Goal: Transaction & Acquisition: Book appointment/travel/reservation

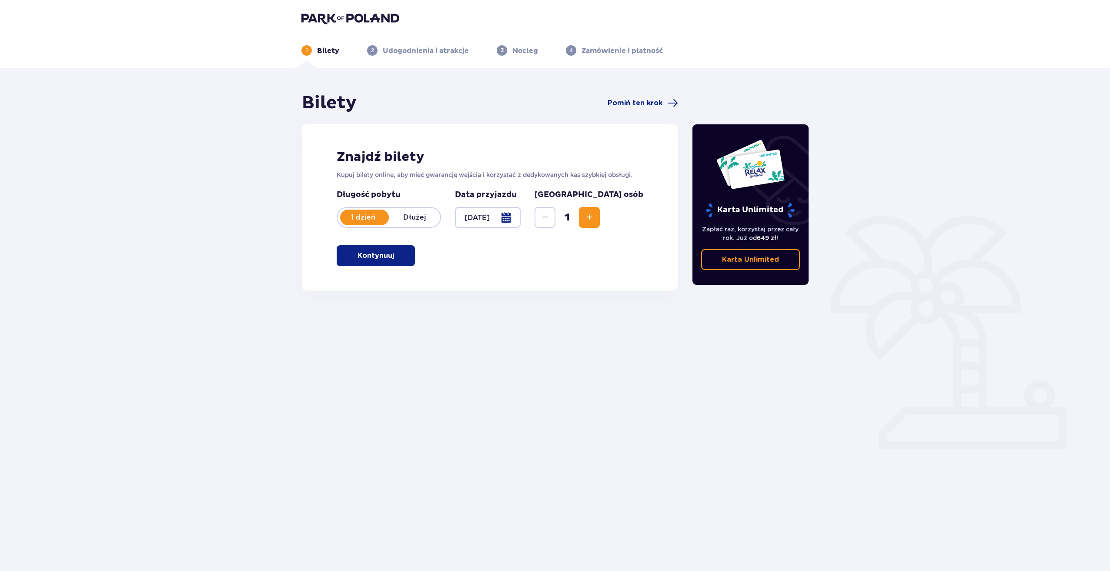
click at [595, 219] on span "Zwiększ" at bounding box center [589, 217] width 10 height 10
click at [379, 268] on div "Znajdź bilety Kupuj bilety online, aby mieć gwarancję wejścia i korzystać z ded…" at bounding box center [490, 207] width 376 height 166
click at [382, 256] on p "Kontynuuj" at bounding box center [376, 256] width 37 height 10
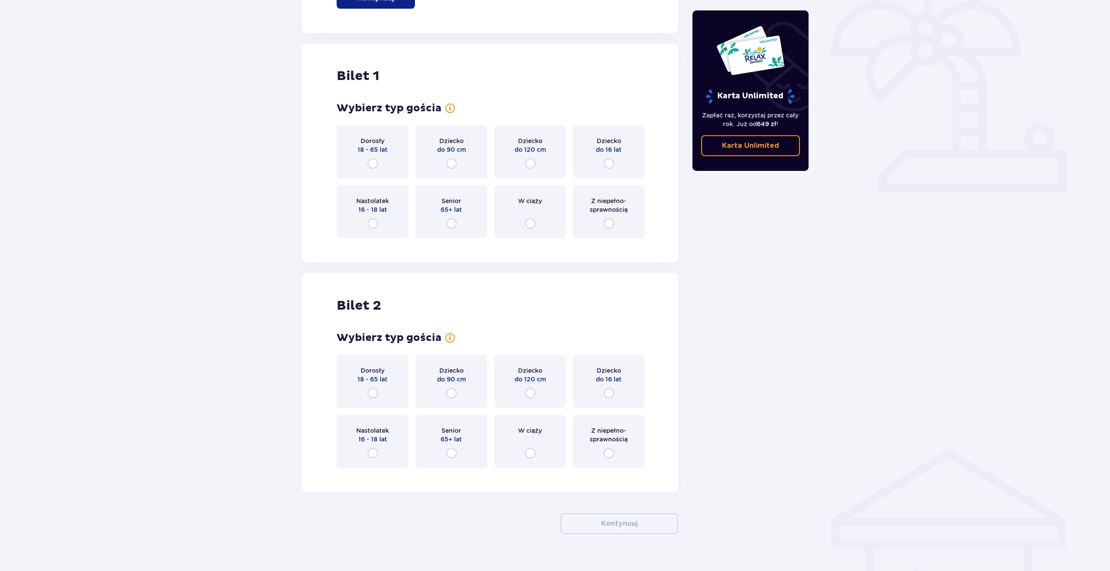
scroll to position [273, 0]
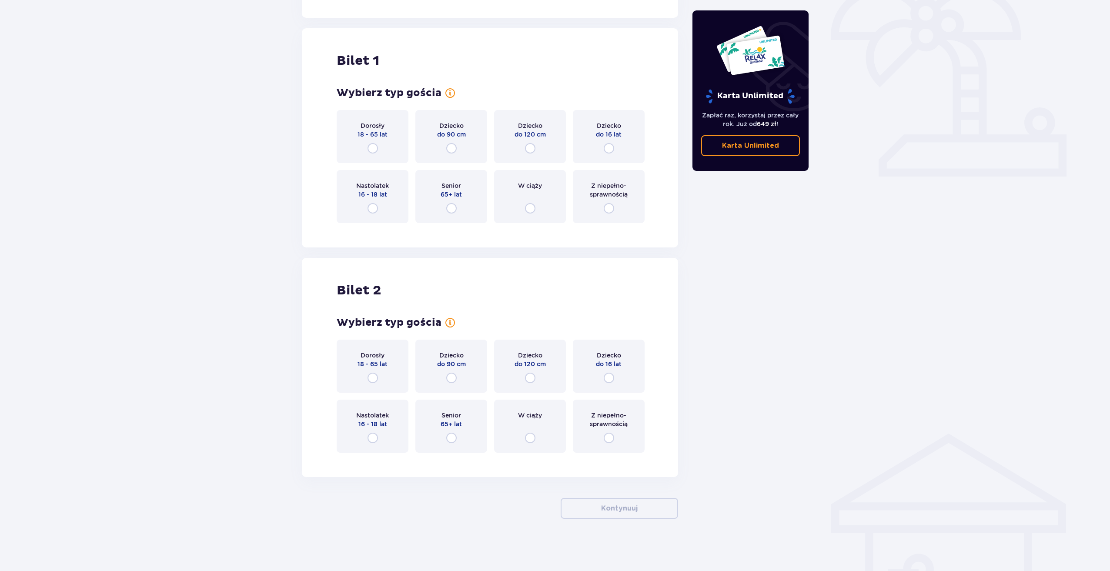
click at [381, 142] on div "Dorosły 18 - 65 lat" at bounding box center [373, 136] width 72 height 53
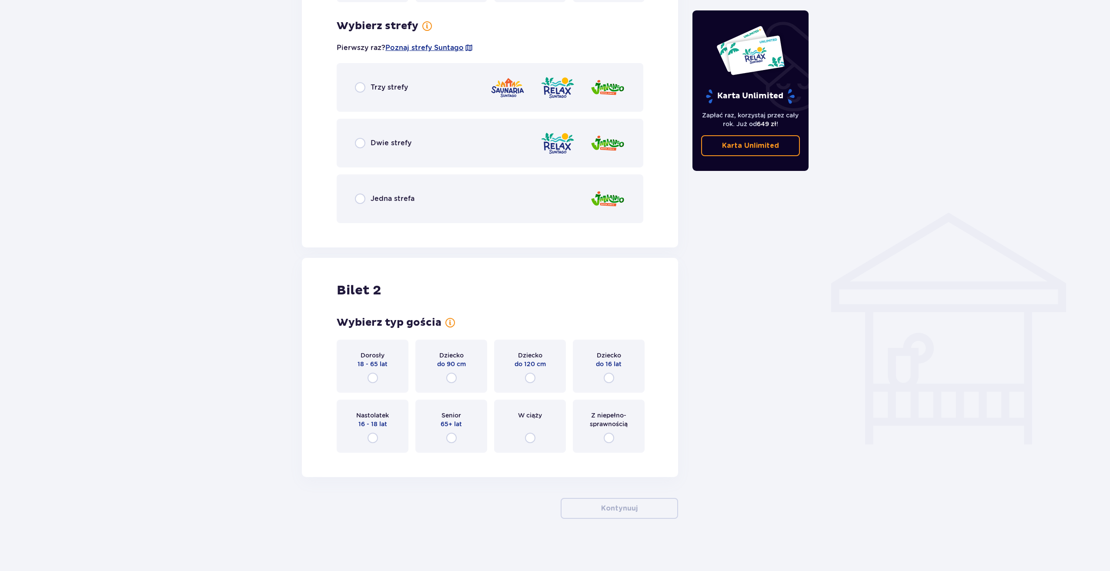
click at [369, 362] on span "18 - 65 lat" at bounding box center [373, 364] width 30 height 9
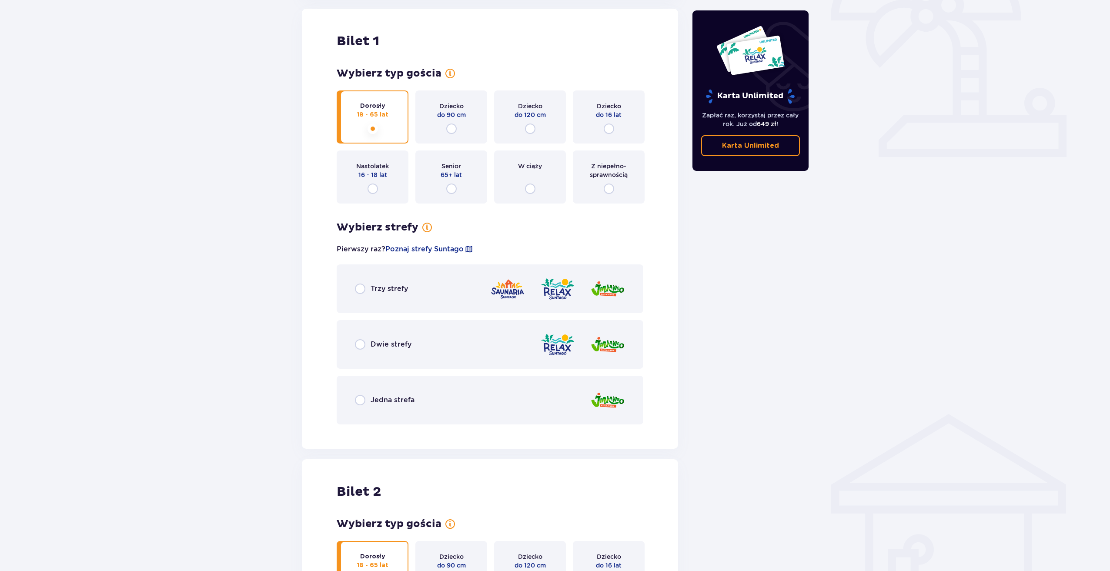
scroll to position [275, 0]
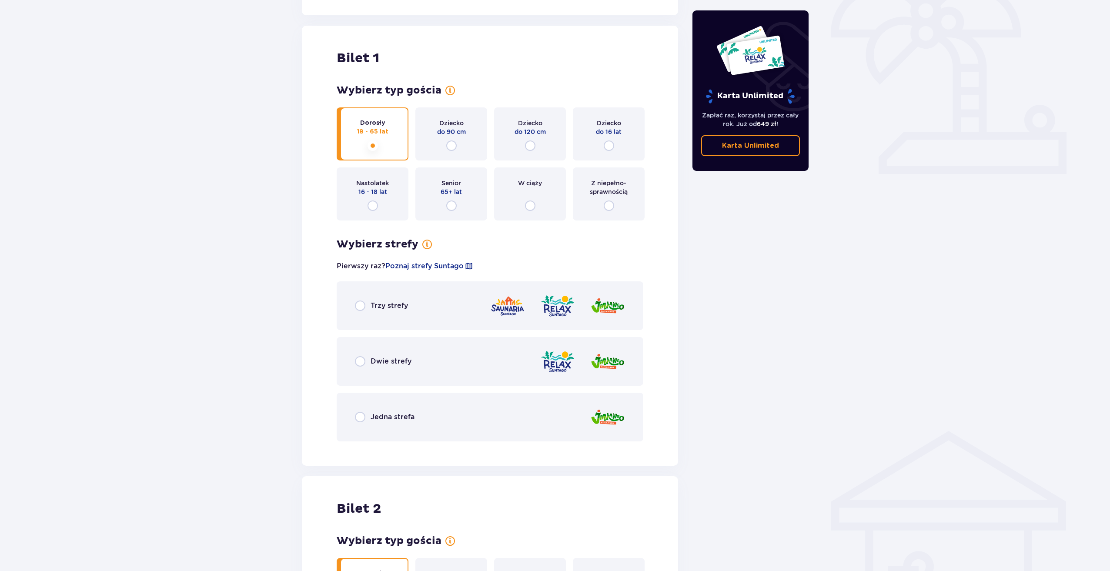
click at [402, 314] on div "Trzy strefy" at bounding box center [490, 306] width 307 height 49
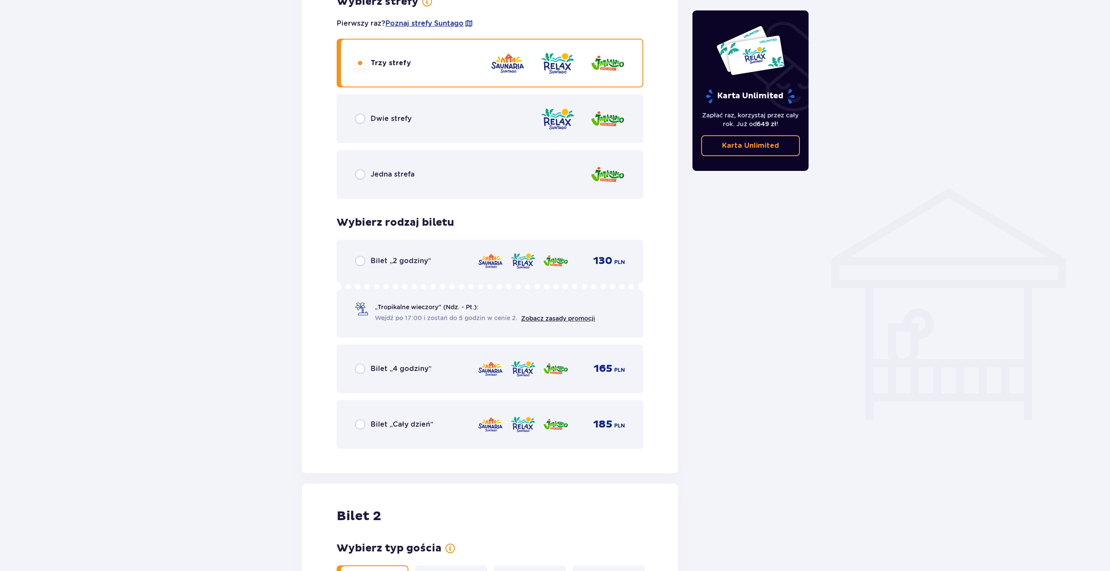
scroll to position [463, 0]
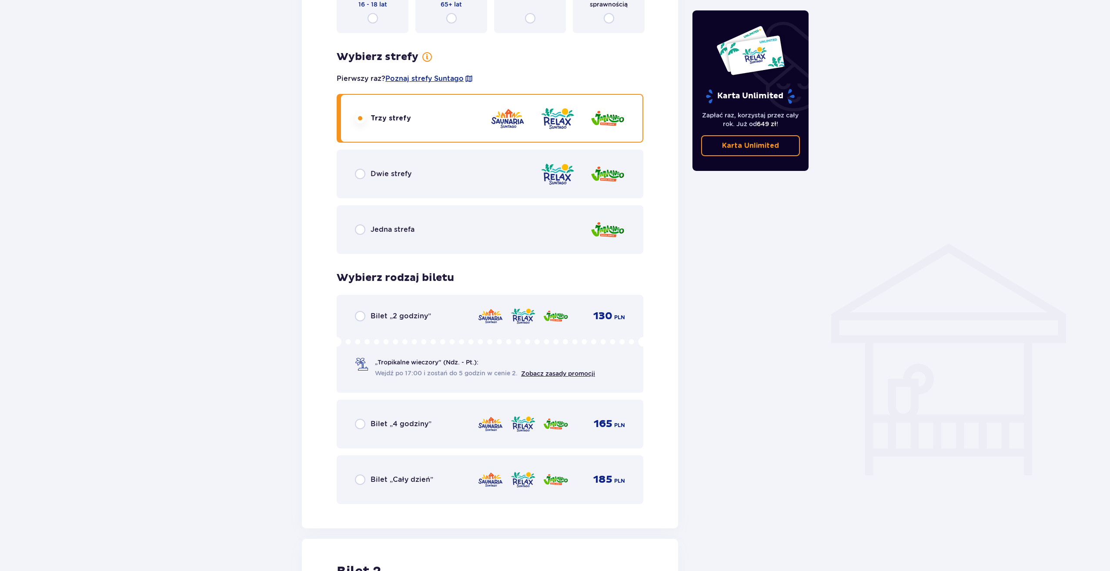
click at [401, 424] on span "Bilet „4 godziny”" at bounding box center [401, 424] width 61 height 10
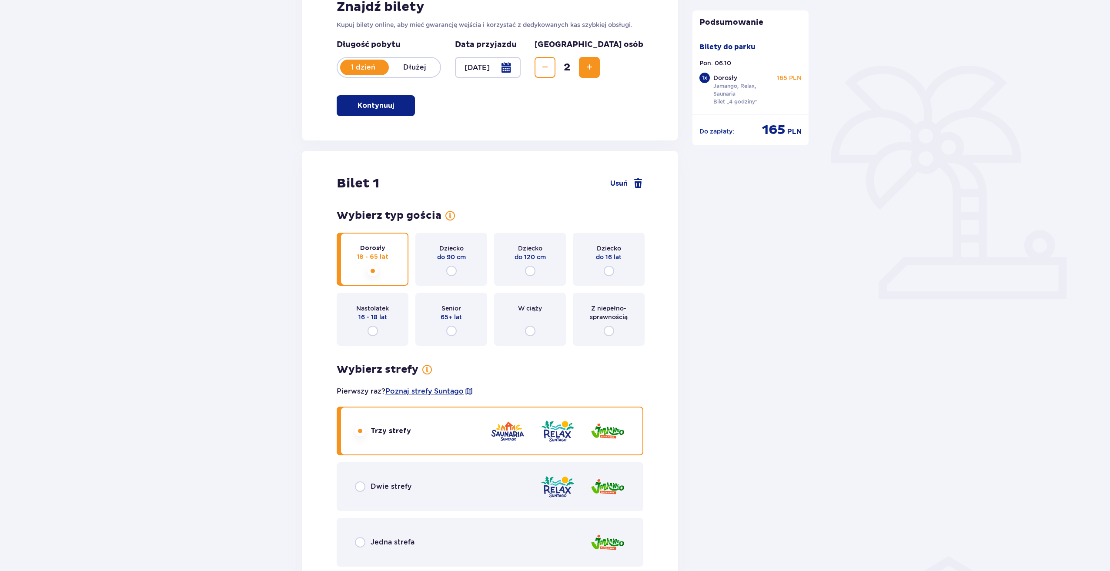
scroll to position [174, 0]
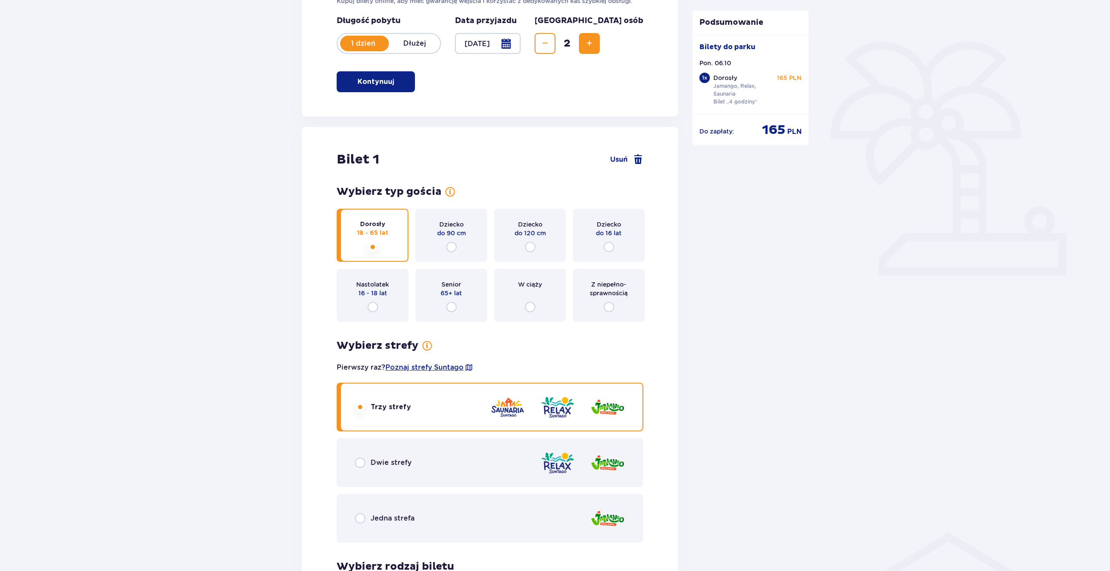
click at [437, 467] on div "Dwie strefy" at bounding box center [490, 463] width 307 height 49
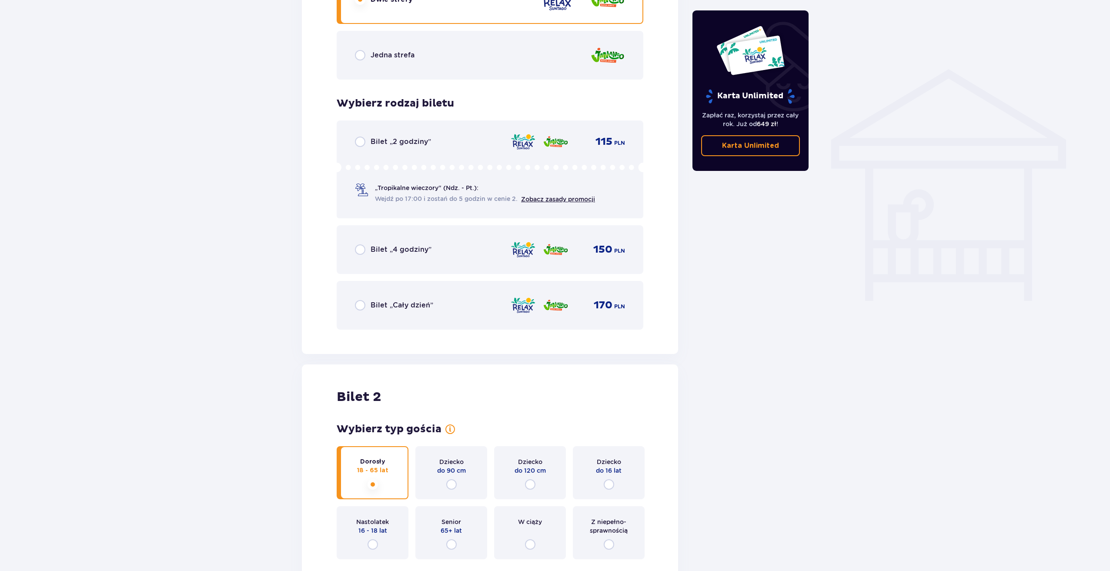
scroll to position [463, 0]
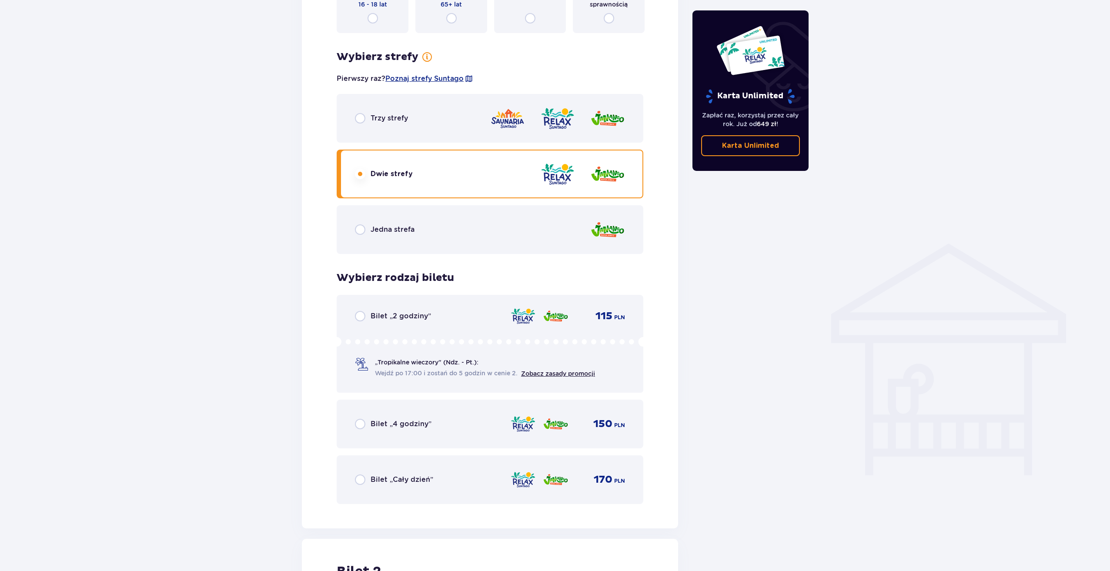
click at [426, 319] on span "Bilet „2 godziny”" at bounding box center [401, 317] width 60 height 10
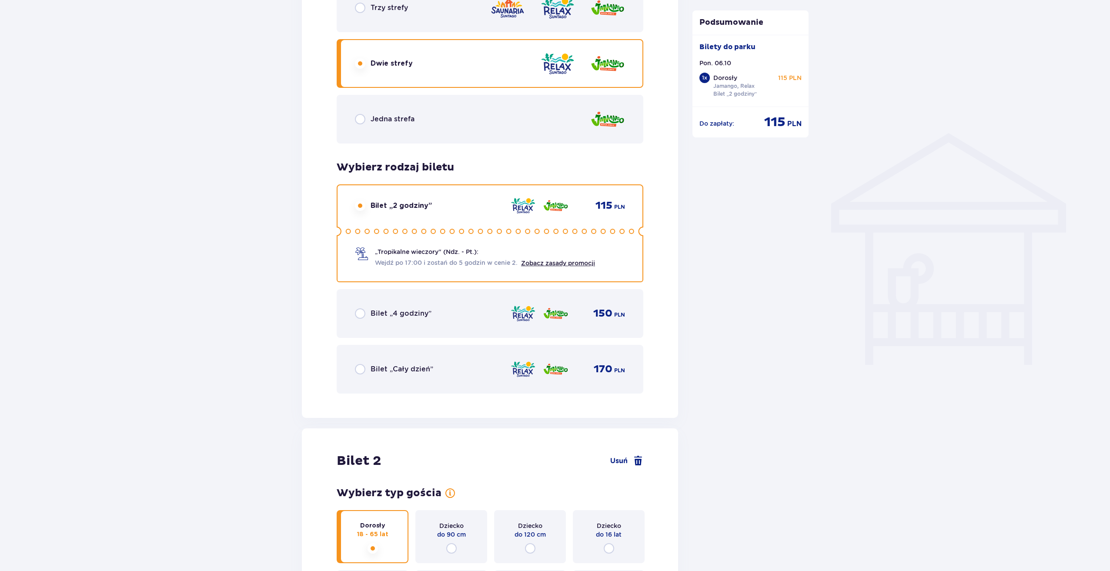
scroll to position [443, 0]
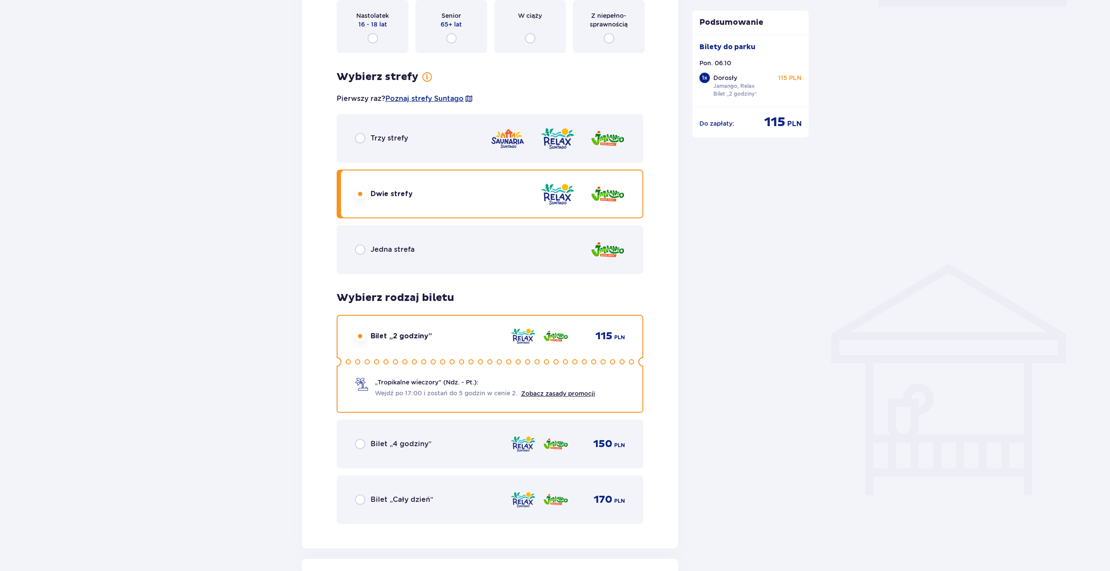
click at [543, 152] on div "Trzy strefy" at bounding box center [490, 138] width 307 height 49
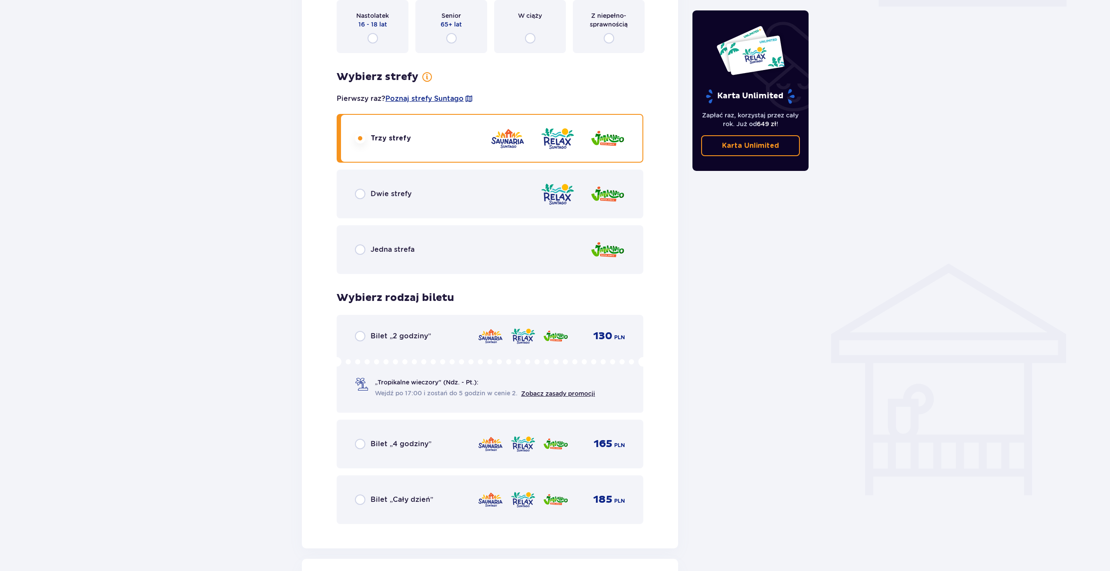
click at [511, 344] on img at bounding box center [523, 336] width 26 height 18
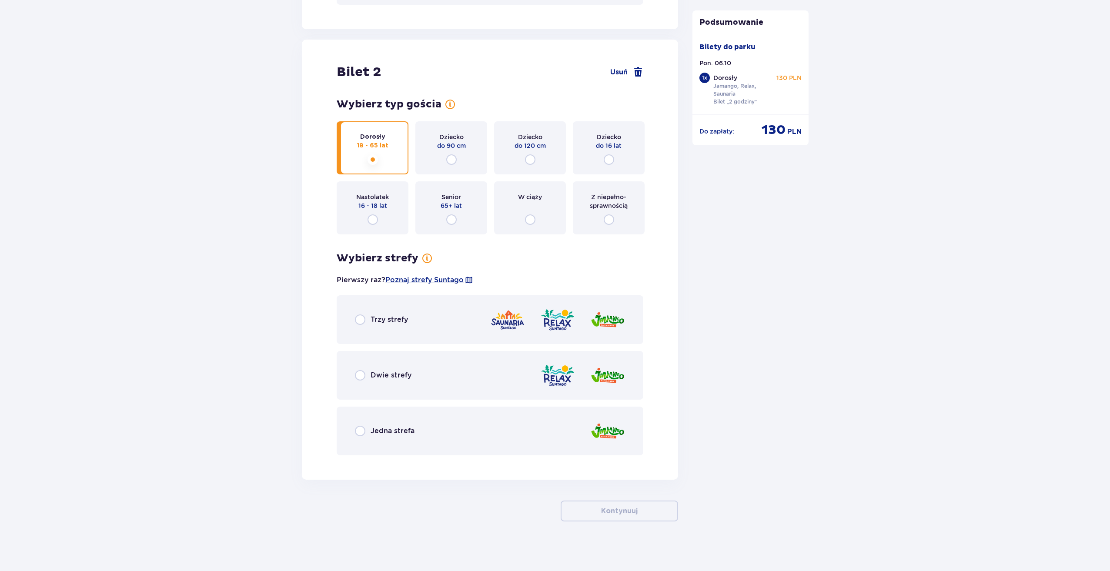
scroll to position [965, 0]
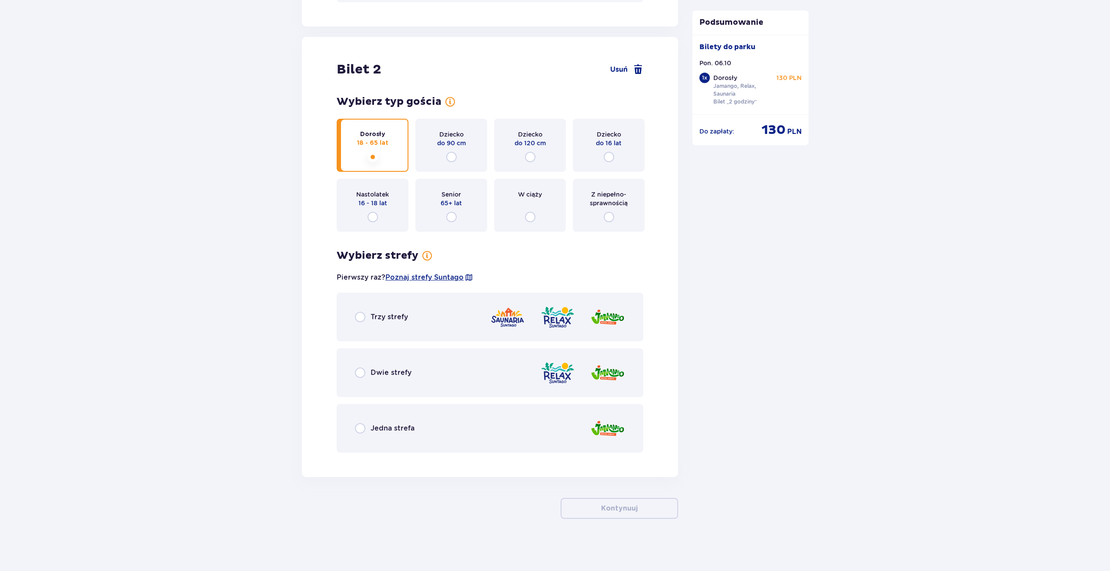
click at [437, 323] on div "Trzy strefy" at bounding box center [490, 317] width 307 height 49
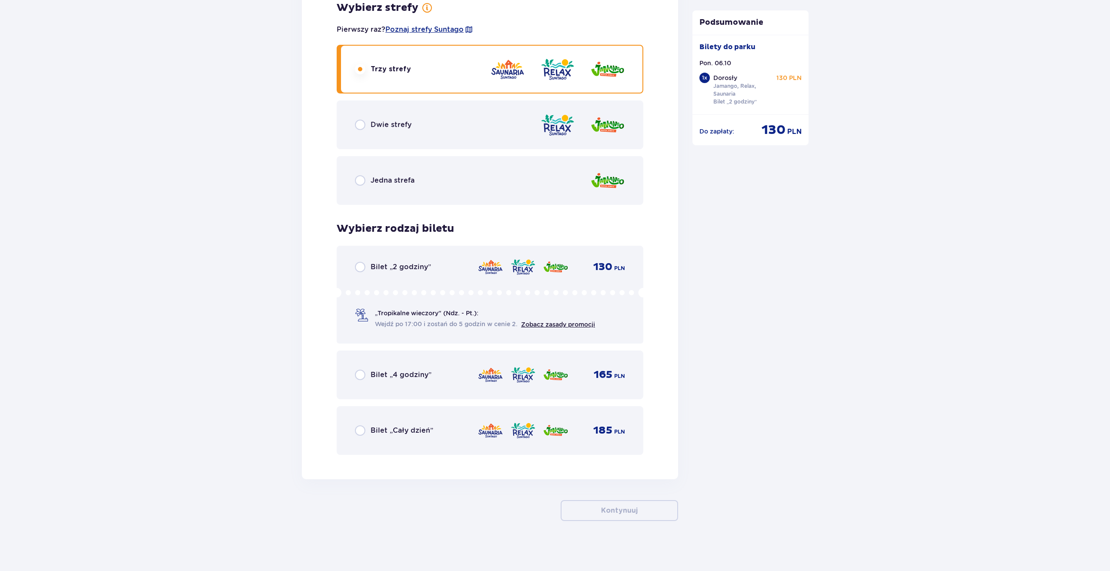
scroll to position [1215, 0]
click at [421, 282] on div "Bilet „2 godziny” 130 PLN „Tropikalne wieczory" (Ndz. - Pt.): Wejdź po 17:00 i …" at bounding box center [490, 293] width 307 height 98
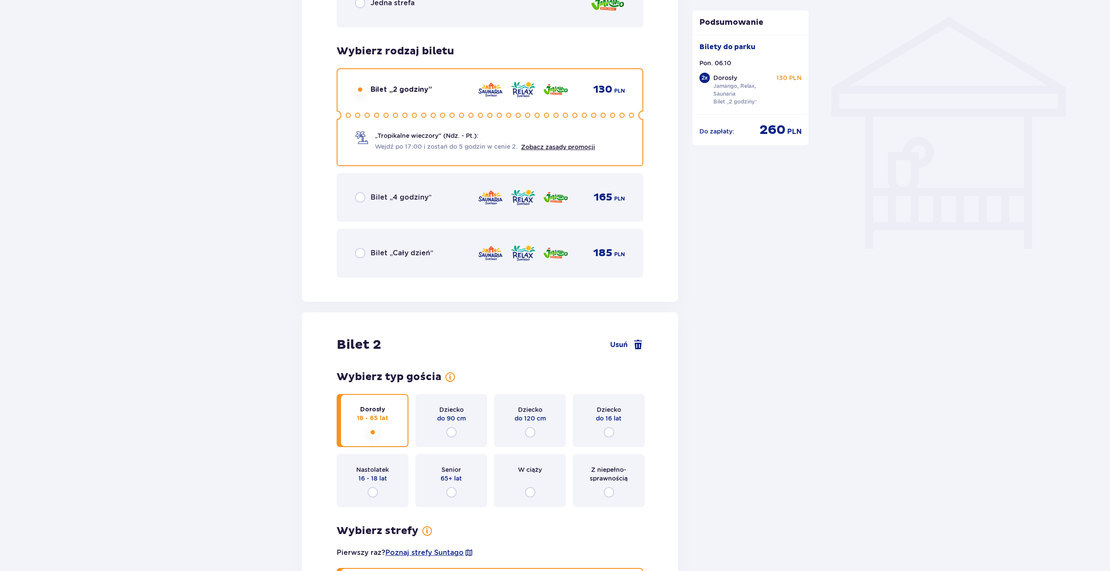
scroll to position [1304, 0]
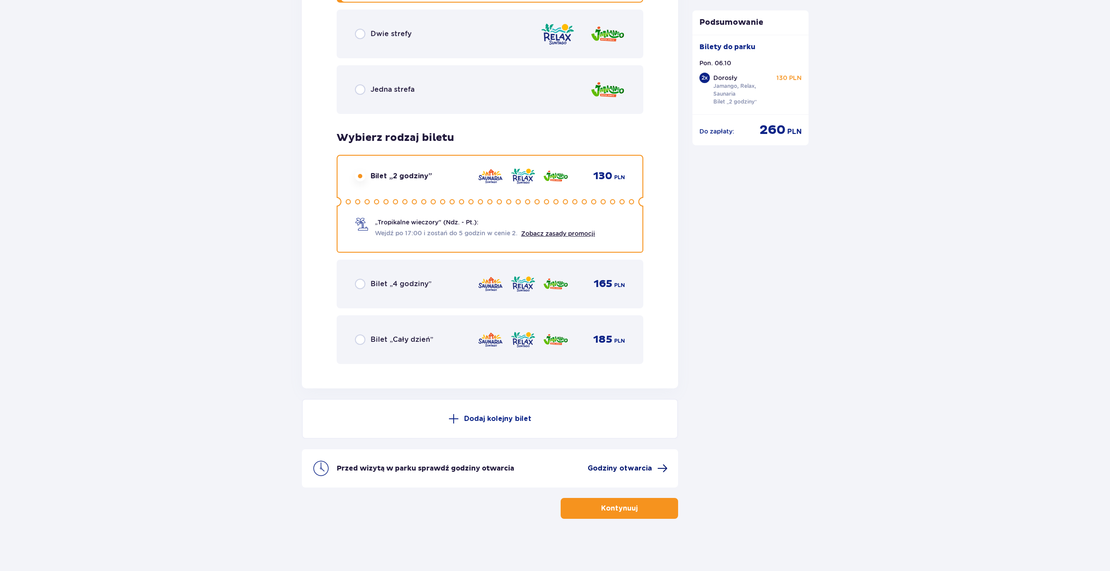
click at [646, 474] on span "Godziny otwarcia" at bounding box center [628, 468] width 80 height 10
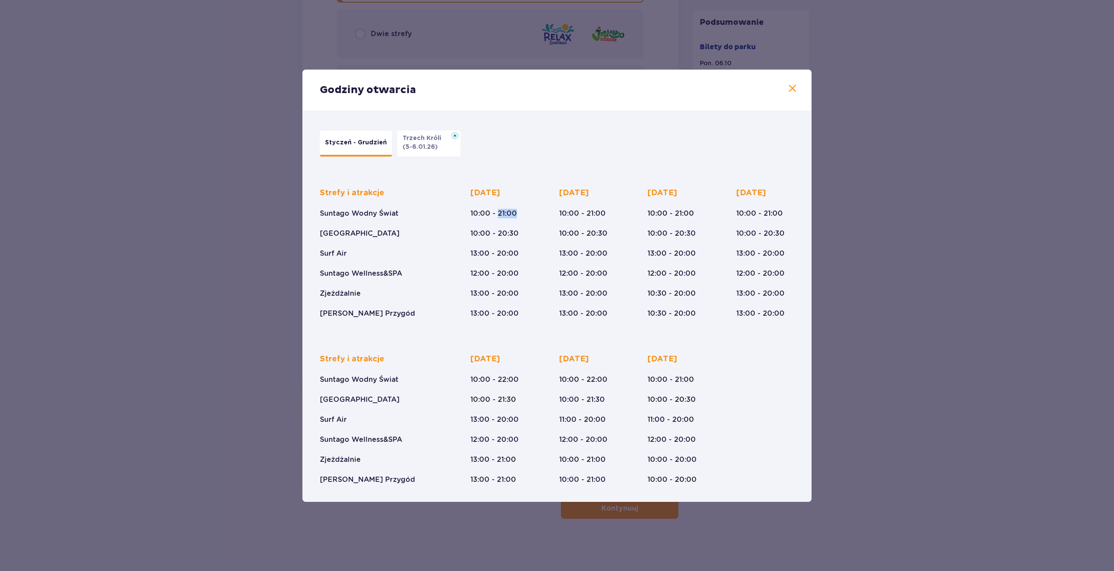
drag, startPoint x: 523, startPoint y: 211, endPoint x: 498, endPoint y: 209, distance: 25.8
click at [498, 209] on div "Poniedziałek 10:00 - 21:00 10:00 - 20:30 13:00 - 20:00 12:00 - 20:00 13:00 - 20…" at bounding box center [499, 253] width 58 height 131
drag, startPoint x: 322, startPoint y: 254, endPoint x: 374, endPoint y: 250, distance: 52.4
click at [374, 250] on div "Strefy i atrakcje Suntago Wodny Świat Crocodile Island Surf Air Suntago Wellnes…" at bounding box center [380, 253] width 120 height 131
click at [484, 248] on div "Poniedziałek 10:00 - 21:00 10:00 - 20:30 13:00 - 20:00 12:00 - 20:00 13:00 - 20…" at bounding box center [494, 253] width 48 height 131
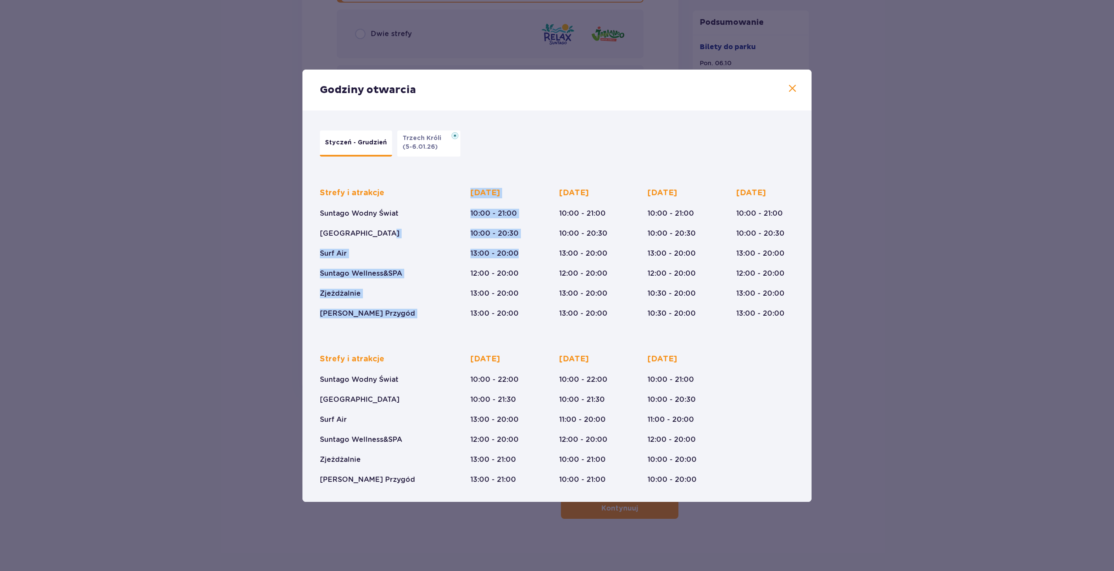
drag, startPoint x: 521, startPoint y: 252, endPoint x: 379, endPoint y: 250, distance: 142.3
click at [379, 250] on div "Strefy i atrakcje Suntago Wodny Świat Crocodile Island Surf Air Suntago Wellnes…" at bounding box center [557, 246] width 474 height 144
click at [392, 269] on p "Suntago Wellness&SPA" at bounding box center [361, 274] width 82 height 10
drag, startPoint x: 519, startPoint y: 273, endPoint x: 496, endPoint y: 272, distance: 22.2
click at [496, 272] on div "Poniedziałek 10:00 - 21:00 10:00 - 20:30 13:00 - 20:00 12:00 - 20:00 13:00 - 20…" at bounding box center [494, 253] width 48 height 131
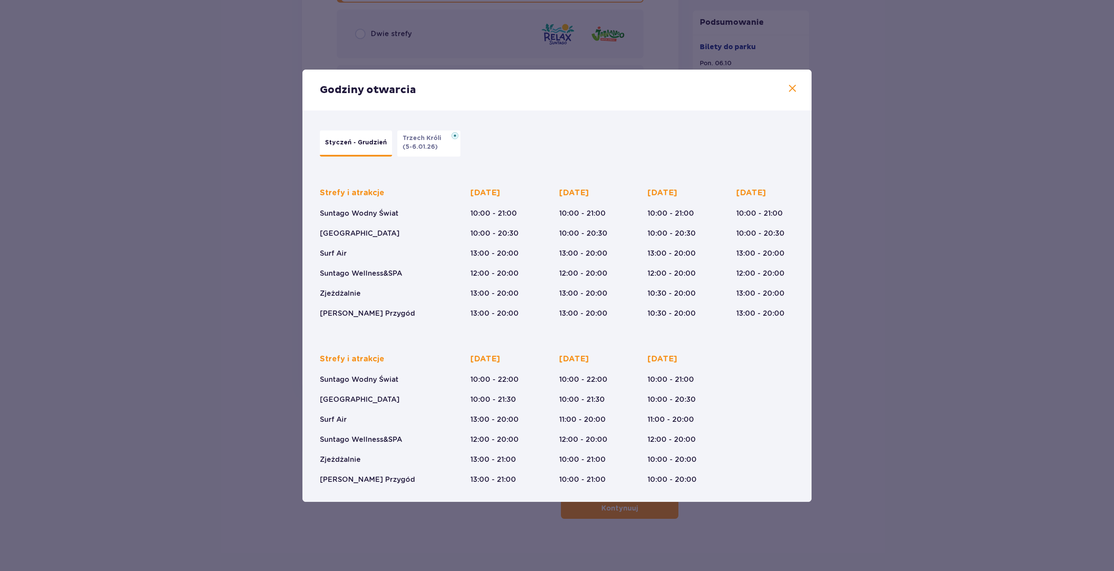
click at [523, 377] on div "Piątek 10:00 - 22:00 10:00 - 21:30 13:00 - 20:00 12:00 - 20:00 13:00 - 21:00 13…" at bounding box center [499, 419] width 58 height 131
click at [796, 86] on span at bounding box center [792, 89] width 10 height 10
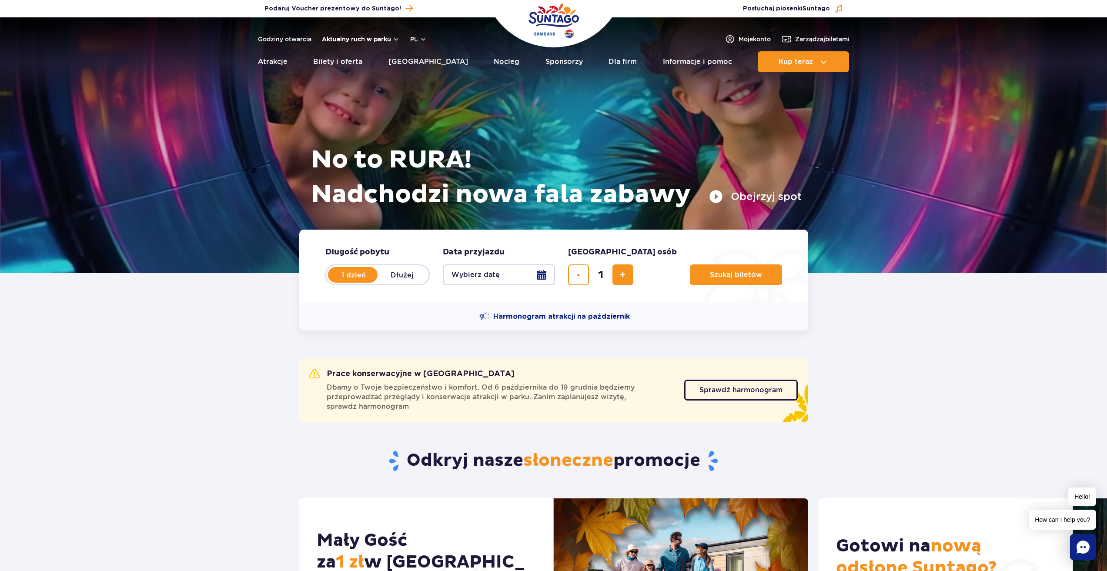
click at [362, 40] on button "Aktualny ruch w parku" at bounding box center [361, 39] width 78 height 7
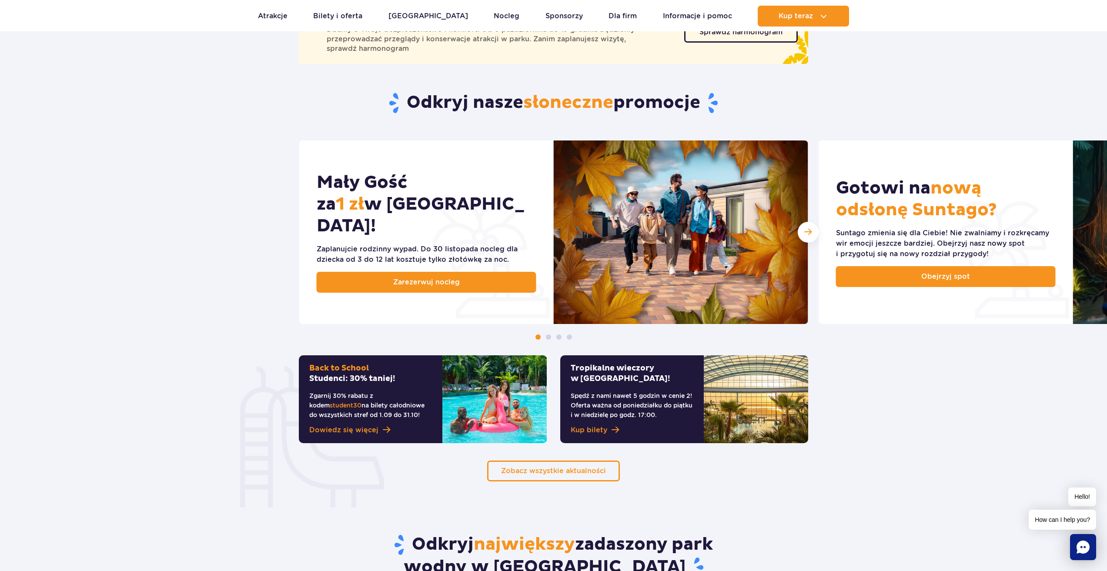
scroll to position [131, 0]
